Goal: Communication & Community: Answer question/provide support

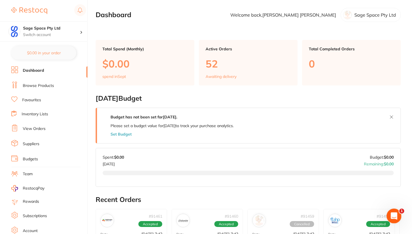
click at [394, 217] on icon "Open Intercom Messenger" at bounding box center [392, 215] width 9 height 9
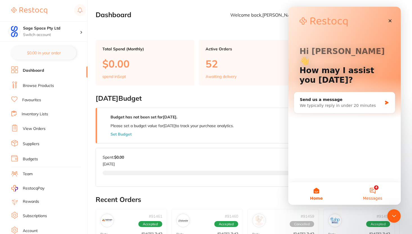
click at [376, 187] on button "4 Messages" at bounding box center [372, 193] width 56 height 22
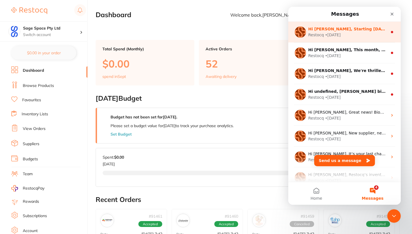
click at [362, 36] on div "Restocq • 2w ago" at bounding box center [347, 35] width 79 height 6
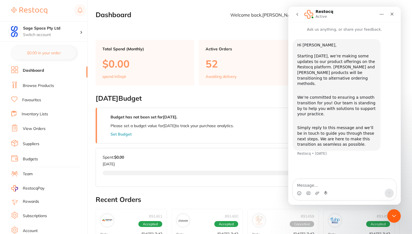
click at [297, 14] on icon "go back" at bounding box center [297, 14] width 2 height 3
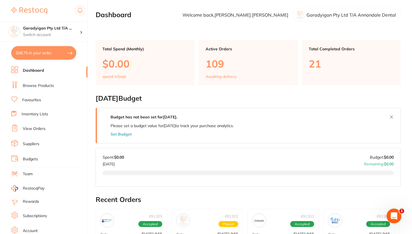
click at [391, 213] on icon "Open Intercom Messenger" at bounding box center [392, 215] width 9 height 9
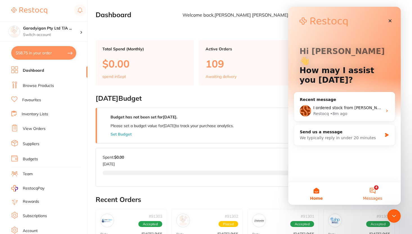
click at [372, 191] on button "4 Messages" at bounding box center [372, 193] width 56 height 22
